Goal: Transaction & Acquisition: Purchase product/service

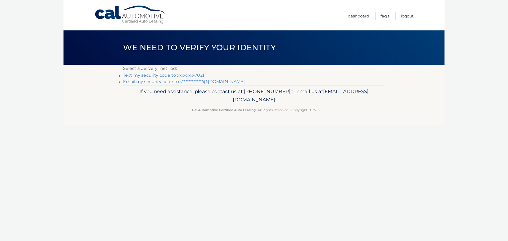
click at [191, 76] on link "Text my security code to xxx-xxx-7021" at bounding box center [163, 75] width 81 height 5
click at [126, 77] on link "Text my security code to xxx-xxx-7021" at bounding box center [163, 75] width 81 height 5
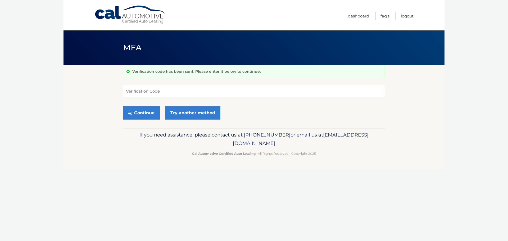
click at [161, 93] on input "Verification Code" at bounding box center [254, 91] width 262 height 13
type input "774671"
click at [123, 106] on button "Continue" at bounding box center [141, 112] width 37 height 13
click at [141, 112] on button "Continue" at bounding box center [141, 112] width 37 height 13
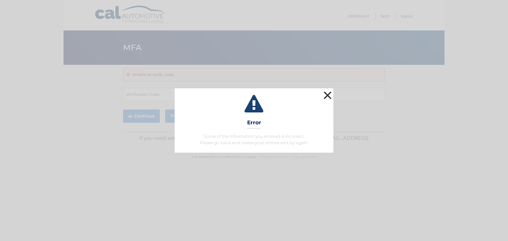
click at [325, 94] on button "×" at bounding box center [327, 95] width 11 height 11
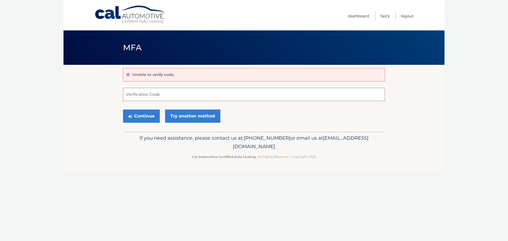
click at [222, 95] on input "Verification Code" at bounding box center [254, 94] width 262 height 13
type input "774671"
click at [143, 114] on button "Continue" at bounding box center [141, 115] width 37 height 13
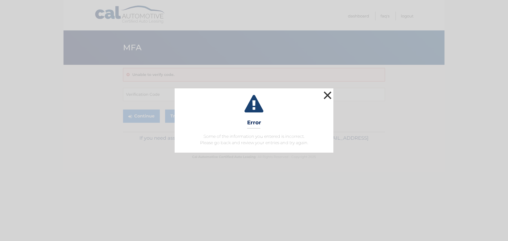
click at [330, 99] on button "×" at bounding box center [327, 95] width 11 height 11
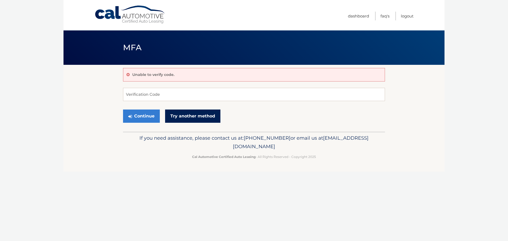
click at [188, 116] on link "Try another method" at bounding box center [192, 115] width 55 height 13
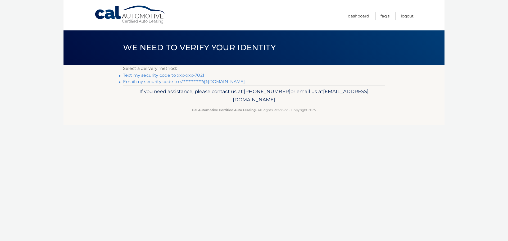
click at [143, 73] on link "Text my security code to xxx-xxx-7021" at bounding box center [163, 75] width 81 height 5
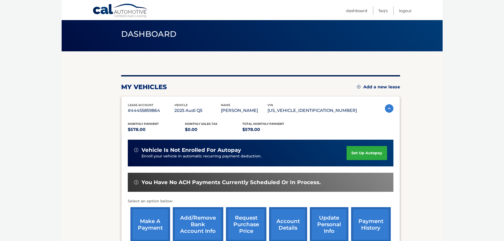
scroll to position [53, 0]
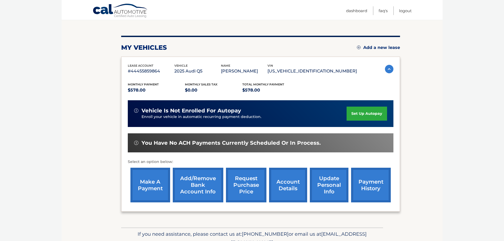
click at [151, 187] on link "make a payment" at bounding box center [150, 185] width 40 height 35
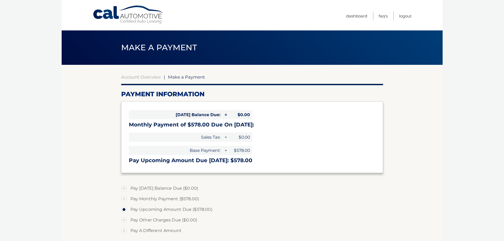
select select "Mzc0ZWFhN2ItZWJkMi00ZGNmLWIzN2YtYWZjYzBjOTUzODI1"
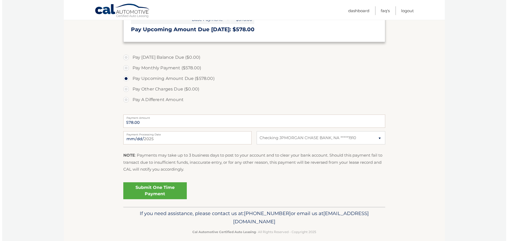
scroll to position [132, 0]
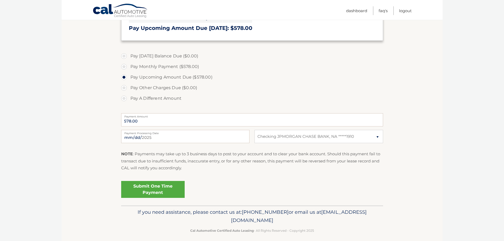
click at [154, 186] on link "Submit One Time Payment" at bounding box center [152, 189] width 63 height 17
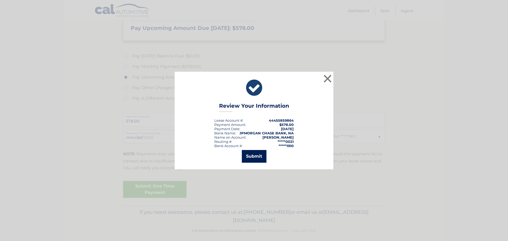
click at [254, 158] on button "Submit" at bounding box center [254, 156] width 25 height 13
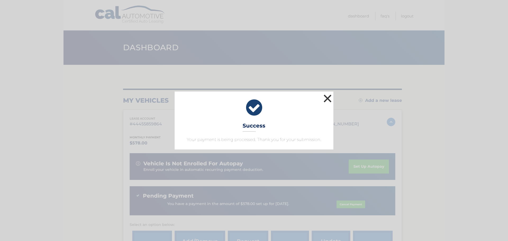
click at [327, 97] on button "×" at bounding box center [327, 98] width 11 height 11
